Goal: Task Accomplishment & Management: Use online tool/utility

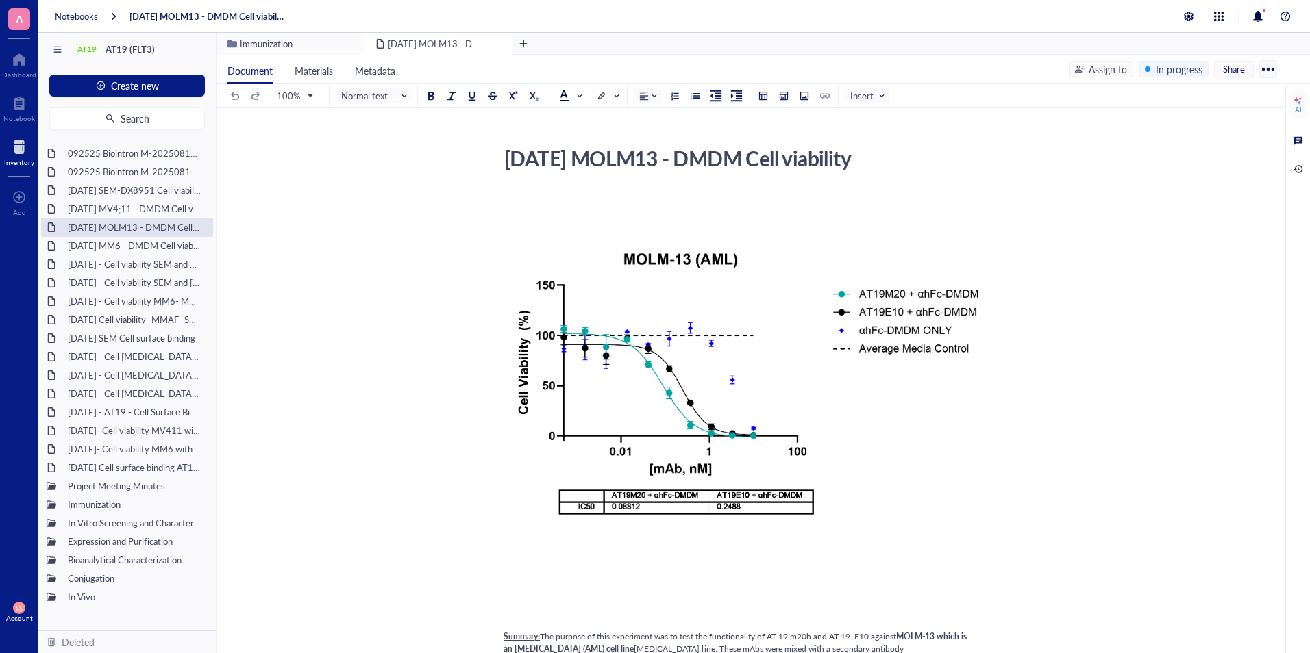
click at [15, 151] on div at bounding box center [19, 147] width 30 height 22
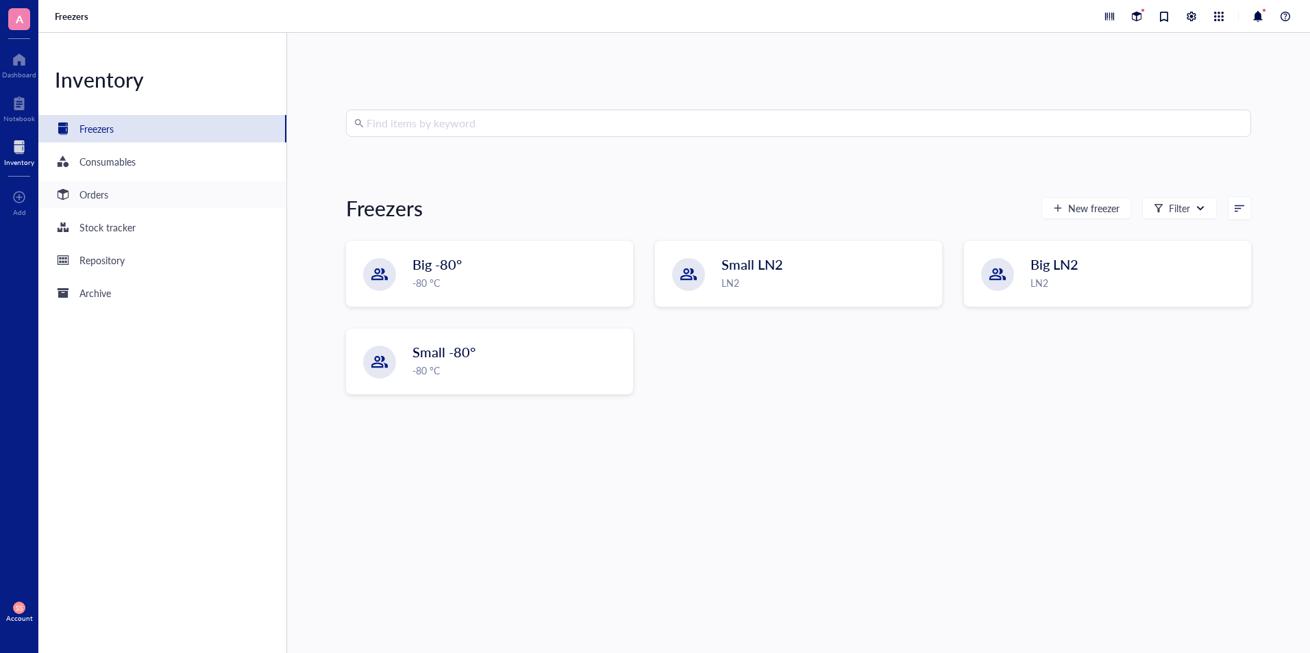
click at [114, 192] on div "Orders" at bounding box center [162, 194] width 248 height 27
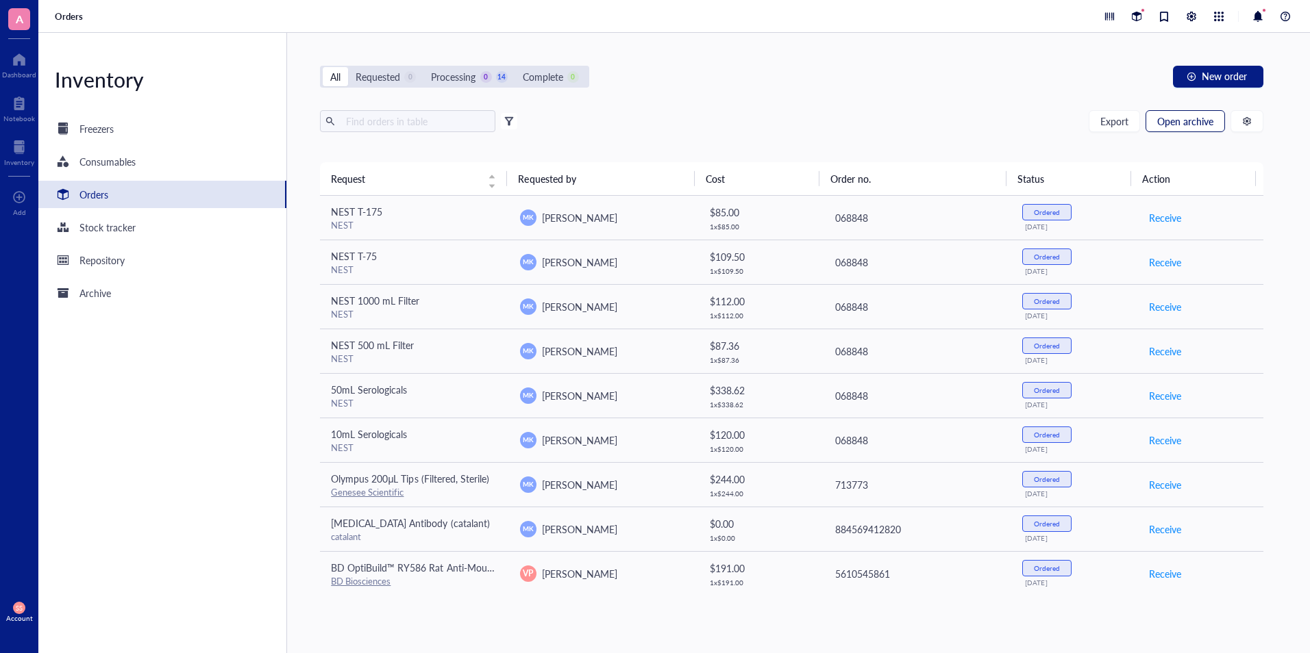
click at [1185, 119] on span "Open archive" at bounding box center [1185, 121] width 56 height 11
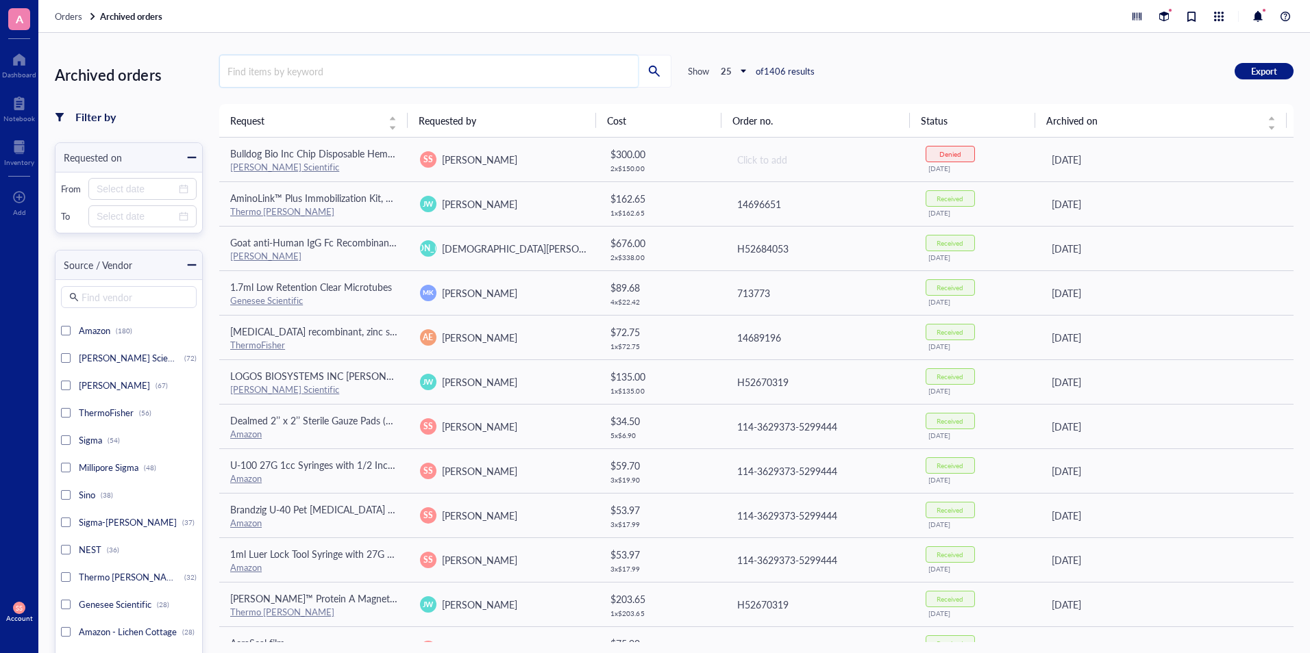
click at [515, 79] on input "search" at bounding box center [429, 71] width 418 height 32
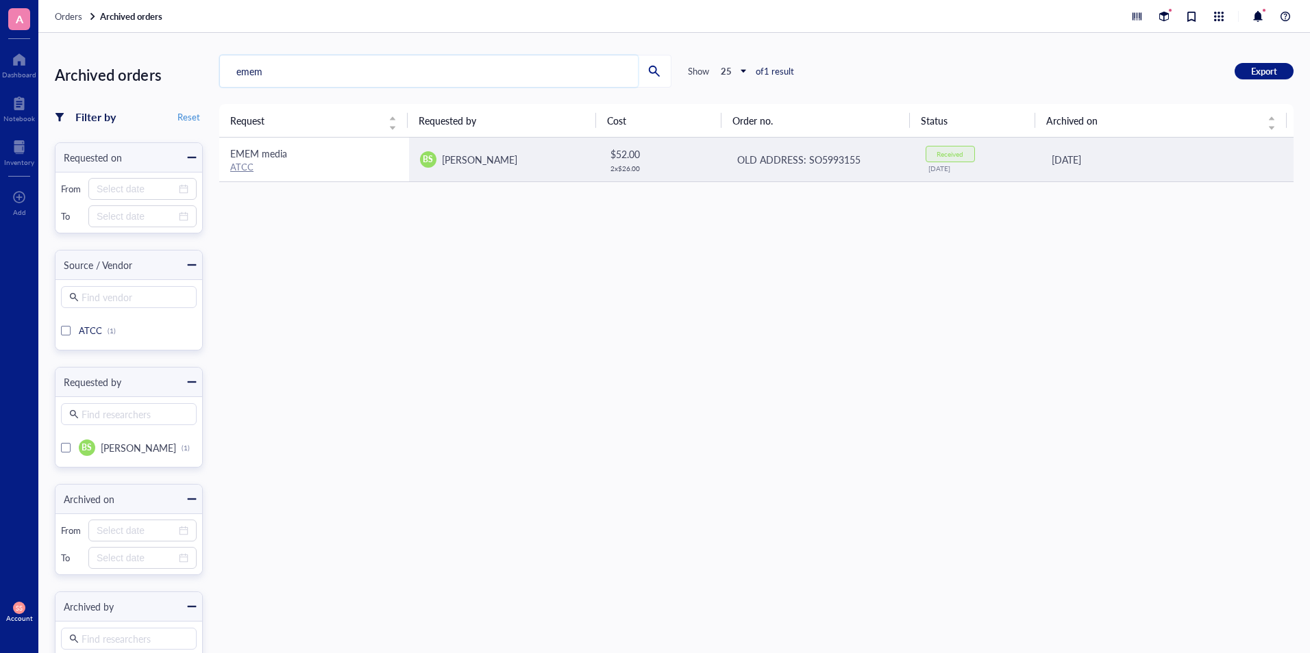
type input "emem"
drag, startPoint x: 247, startPoint y: 166, endPoint x: 249, endPoint y: 152, distance: 13.9
click at [249, 152] on span "EMEM media" at bounding box center [258, 154] width 57 height 14
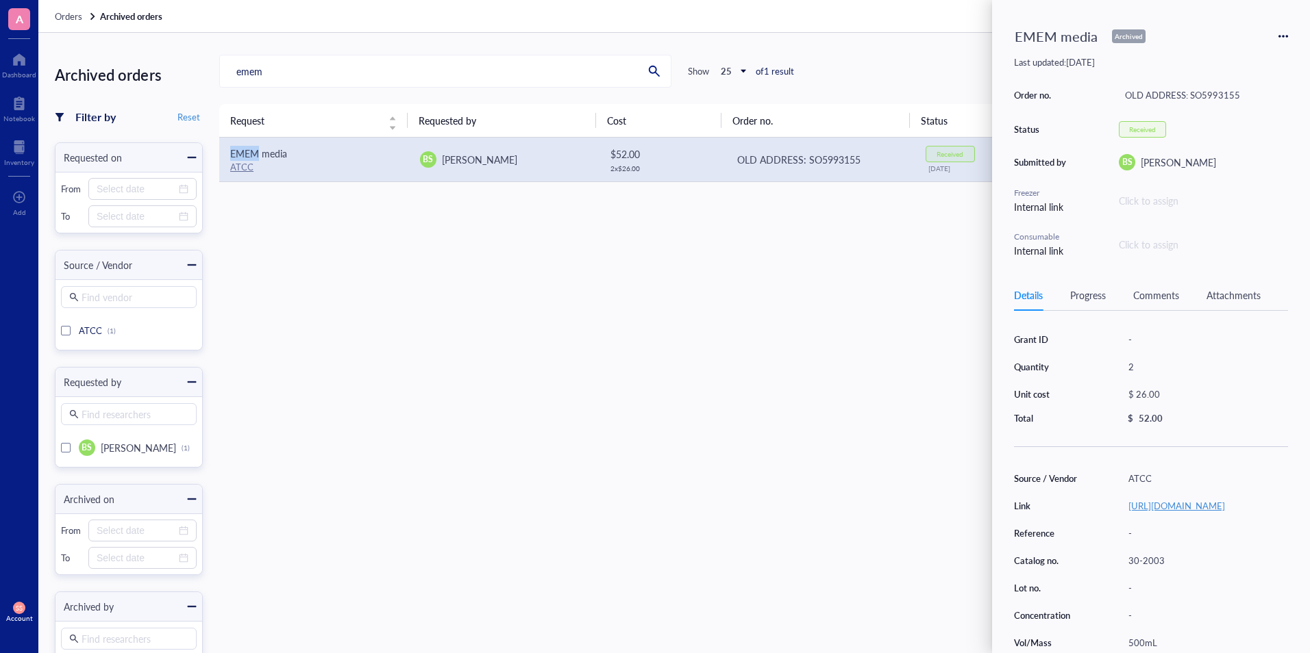
click at [1171, 507] on link "[URL][DOMAIN_NAME]" at bounding box center [1176, 505] width 97 height 13
click at [1284, 34] on icon at bounding box center [1283, 37] width 10 height 10
click at [1249, 53] on span "Request again" at bounding box center [1234, 56] width 86 height 15
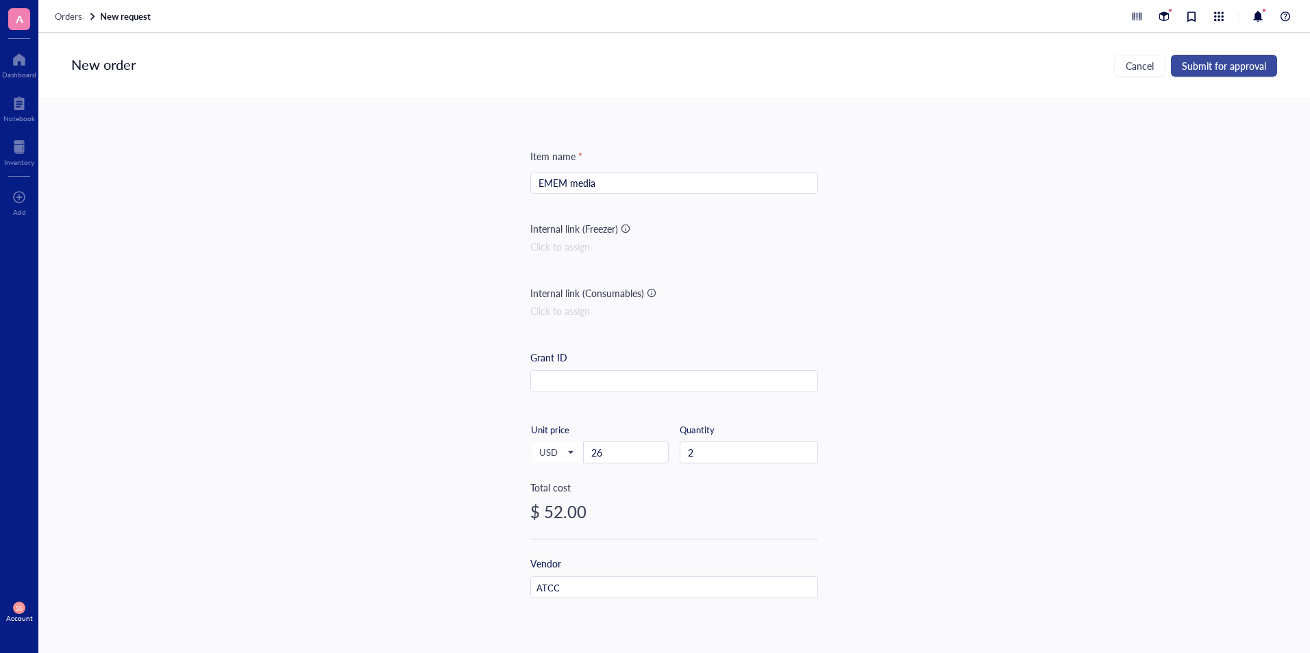
click at [1233, 63] on span "Submit for approval" at bounding box center [1223, 65] width 84 height 11
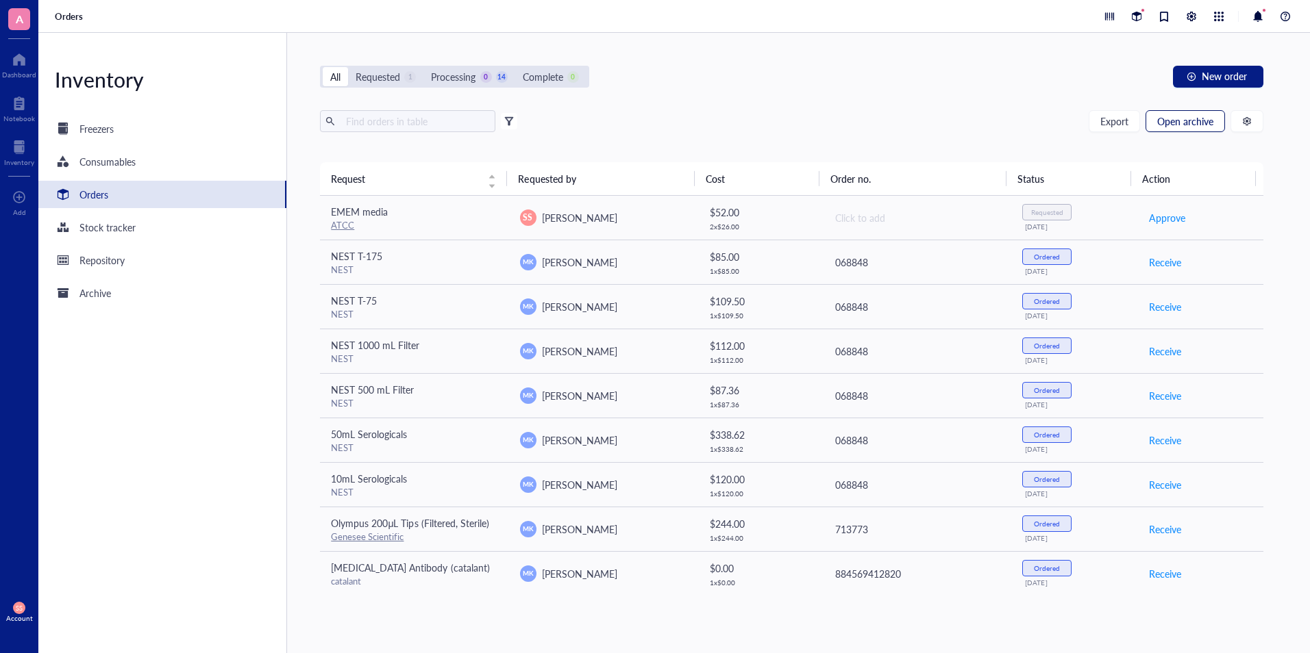
click at [1174, 119] on span "Open archive" at bounding box center [1185, 121] width 56 height 11
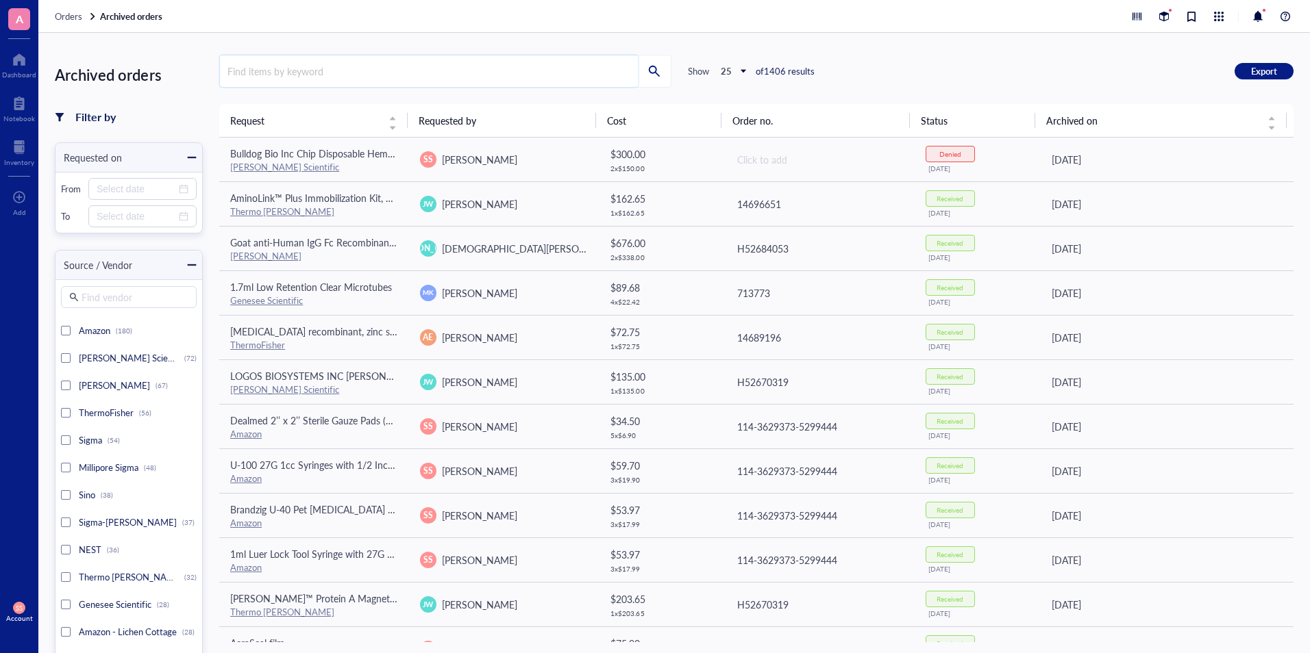
click at [365, 80] on input "search" at bounding box center [429, 71] width 418 height 32
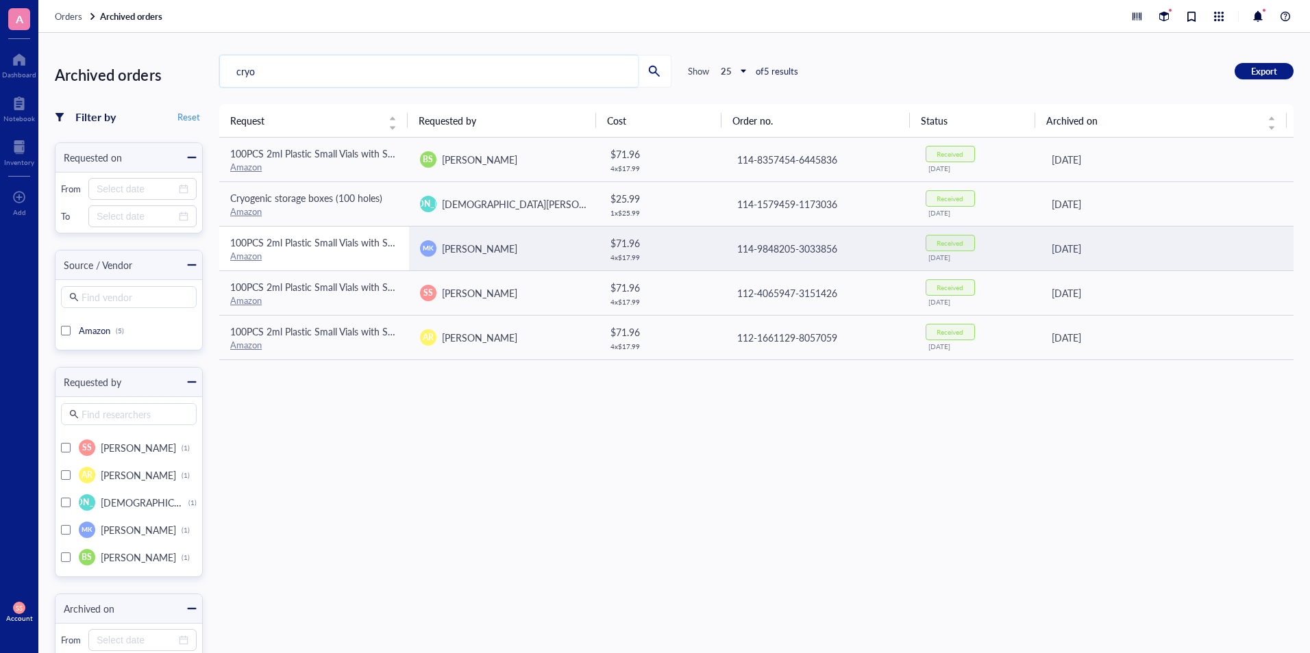
type input "cryo"
click at [323, 236] on span "100PCS 2ml Plastic Small Vials with Screw Caps Sample Tubes Cryotubes,PP Materi…" at bounding box center [501, 243] width 542 height 14
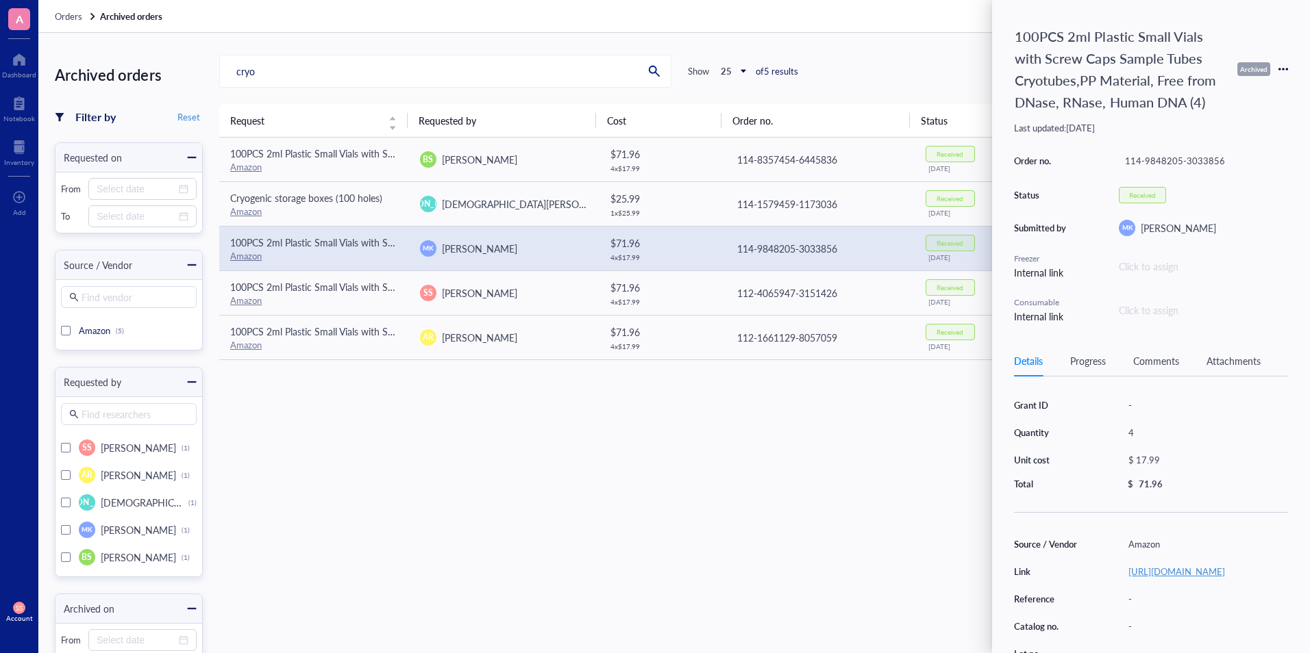
click at [1190, 578] on link "[URL][DOMAIN_NAME]" at bounding box center [1176, 571] width 97 height 13
click at [1283, 72] on icon at bounding box center [1283, 69] width 10 height 10
click at [1240, 98] on li "Request again" at bounding box center [1234, 89] width 104 height 22
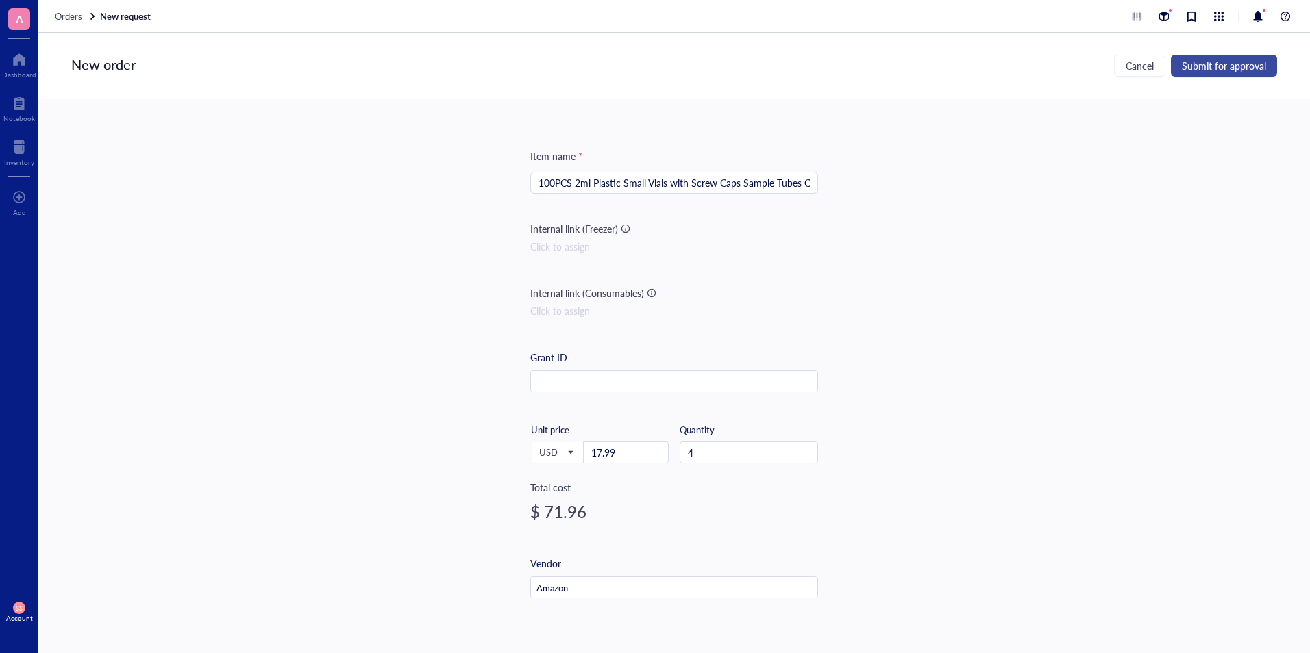
click at [1221, 58] on button "Submit for approval" at bounding box center [1223, 66] width 106 height 22
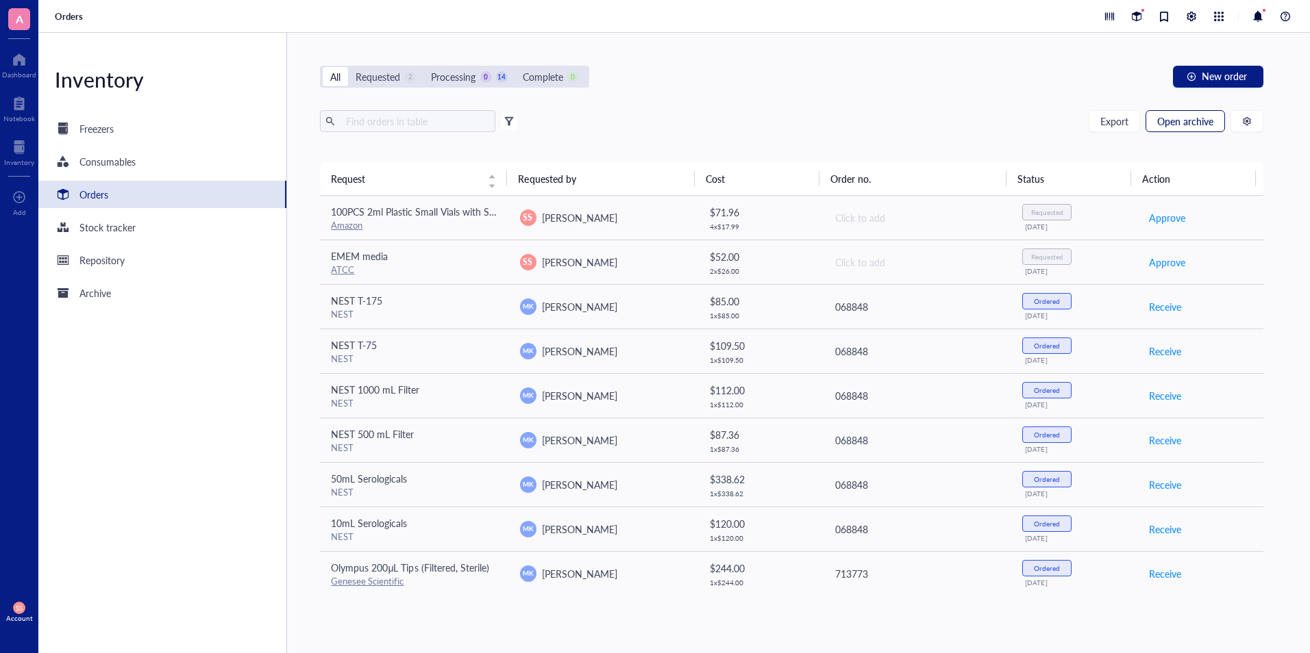
click at [1177, 127] on span "Open archive" at bounding box center [1185, 121] width 56 height 11
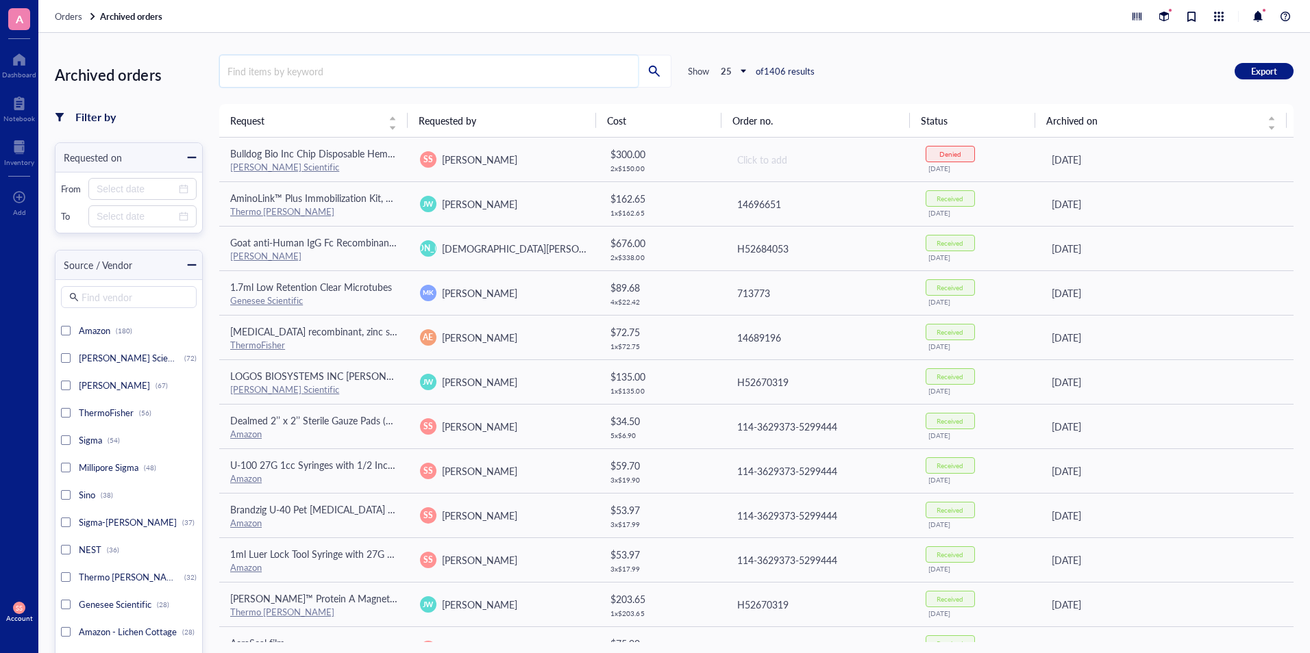
click at [505, 73] on input "search" at bounding box center [429, 71] width 418 height 32
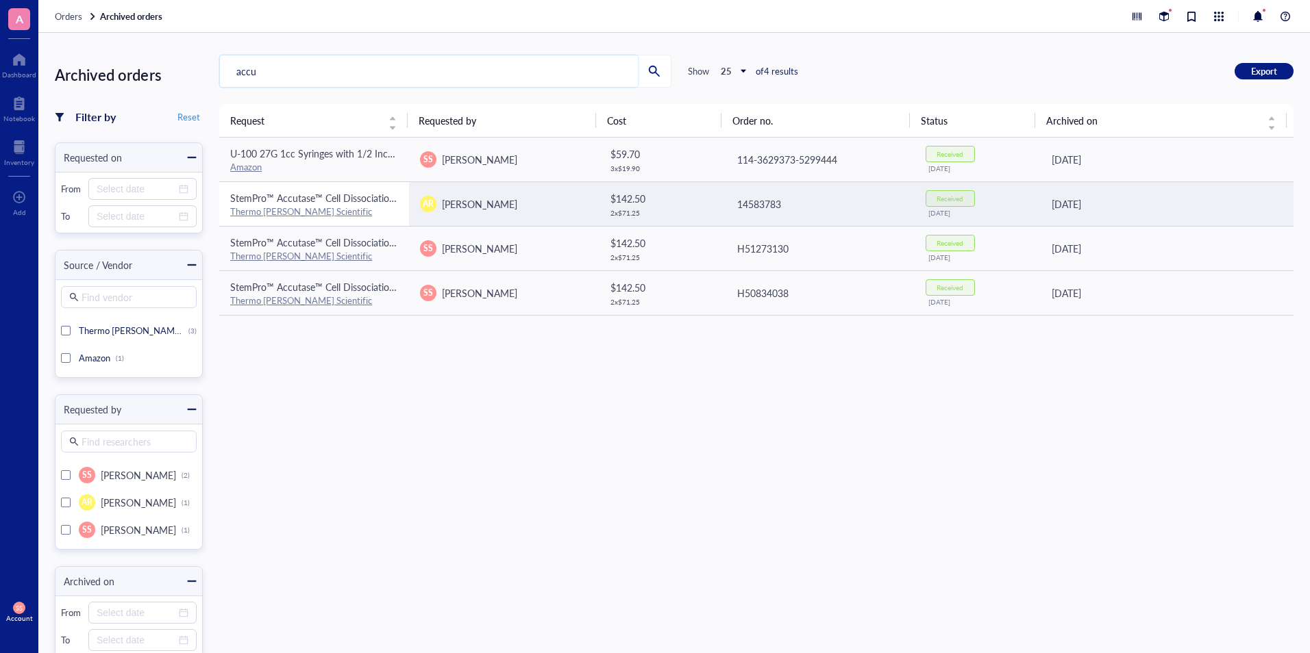
type input "accu"
click at [259, 210] on link "Thermo [PERSON_NAME] Scientific" at bounding box center [301, 211] width 142 height 13
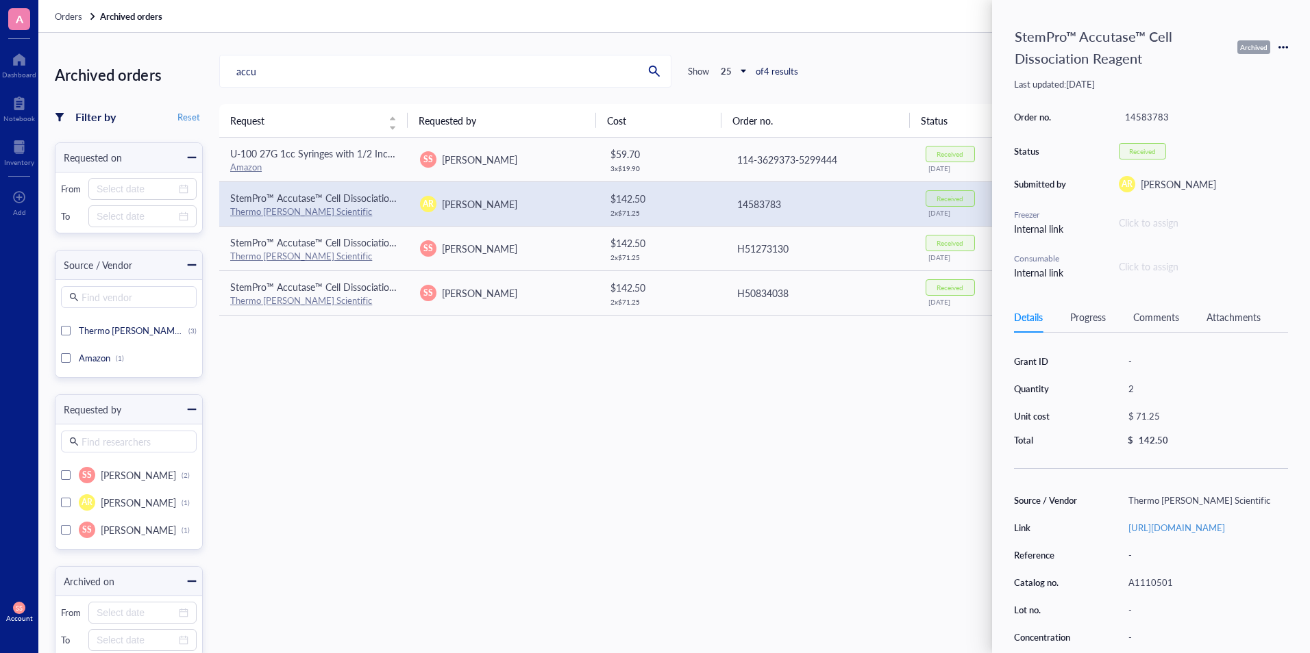
click at [617, 316] on div "Request Requested by Cost Order no. Status Archived on U-100 27G 1cc Syringes w…" at bounding box center [756, 373] width 1074 height 538
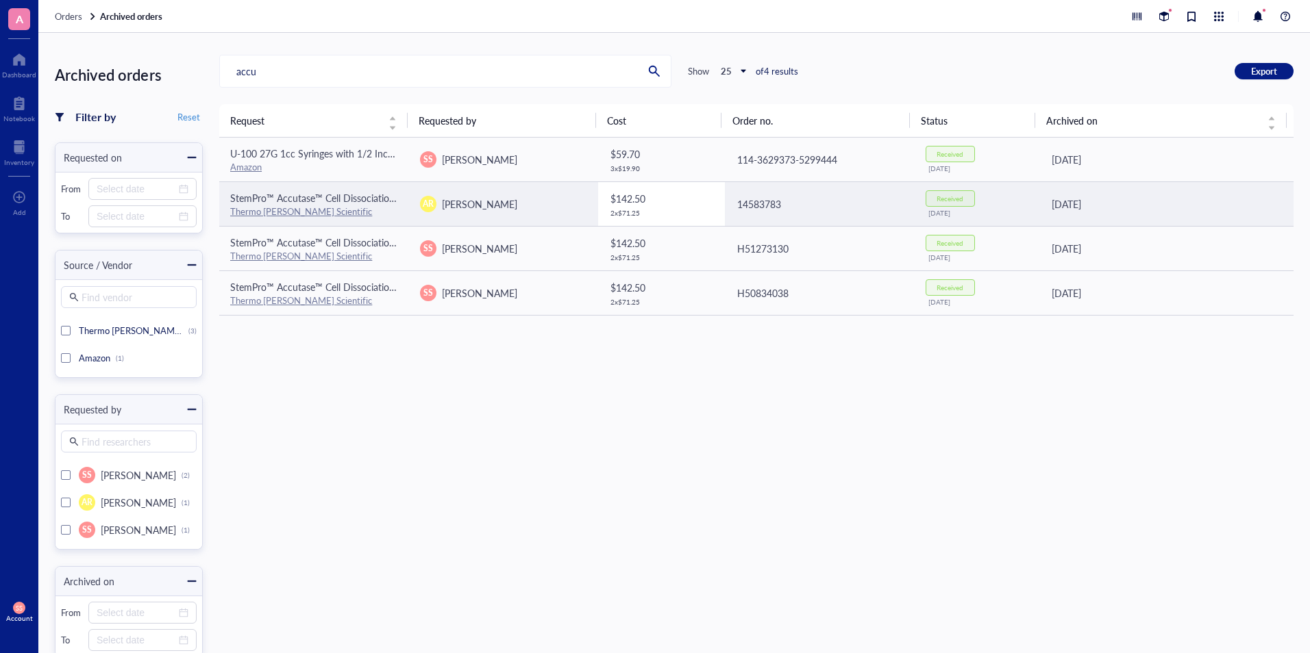
click at [614, 195] on div "$ 142.50" at bounding box center [661, 198] width 103 height 15
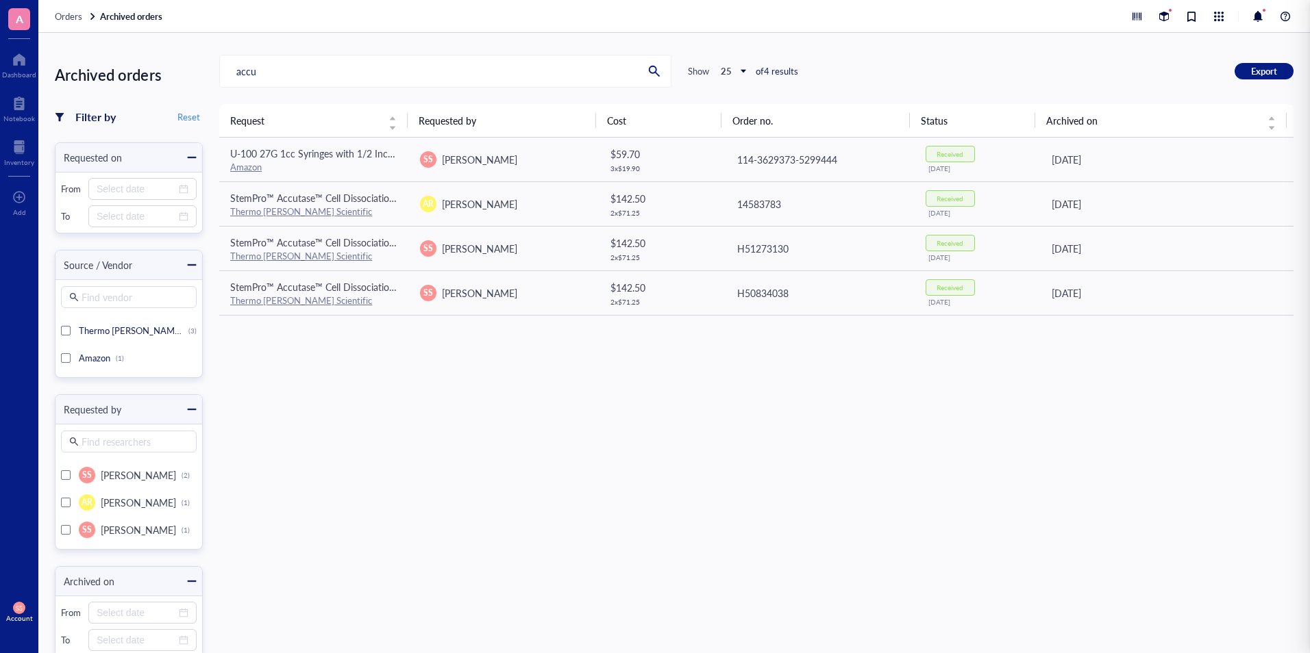
click at [732, 424] on div "Request Requested by Cost Order no. Status Archived on U-100 27G 1cc Syringes w…" at bounding box center [756, 373] width 1074 height 538
click at [28, 116] on div "Notebook" at bounding box center [19, 118] width 32 height 8
